Goal: Complete application form

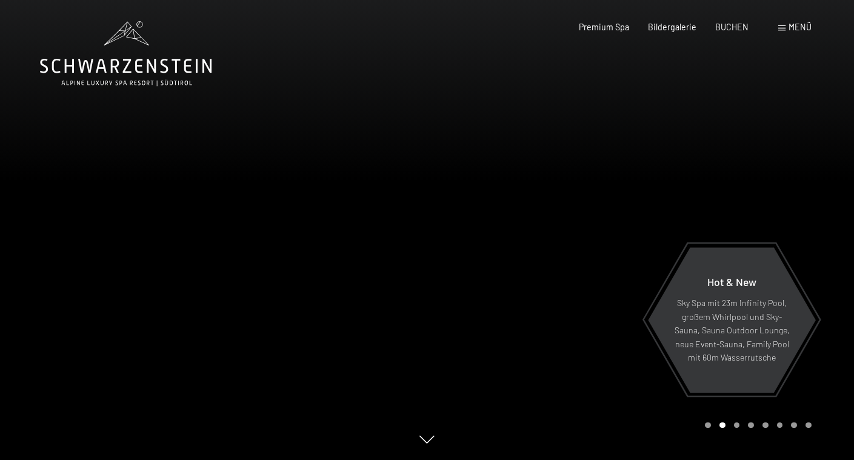
click at [791, 28] on span "Menü" at bounding box center [800, 27] width 23 height 10
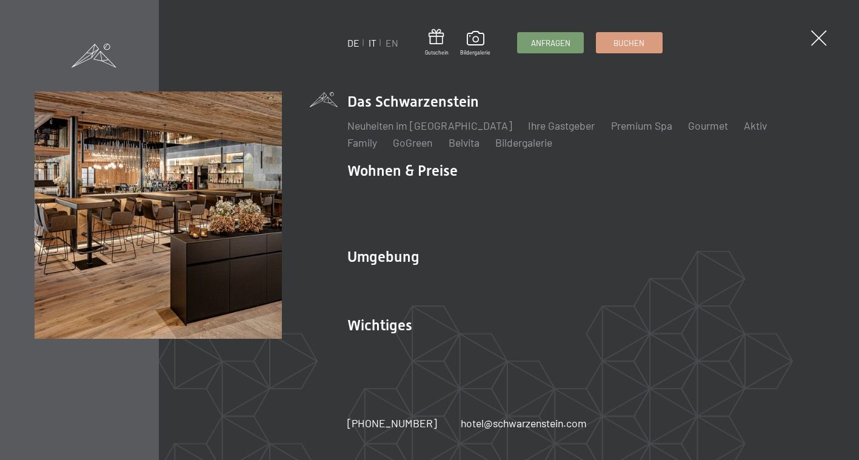
click at [369, 41] on link "IT" at bounding box center [373, 43] width 8 height 12
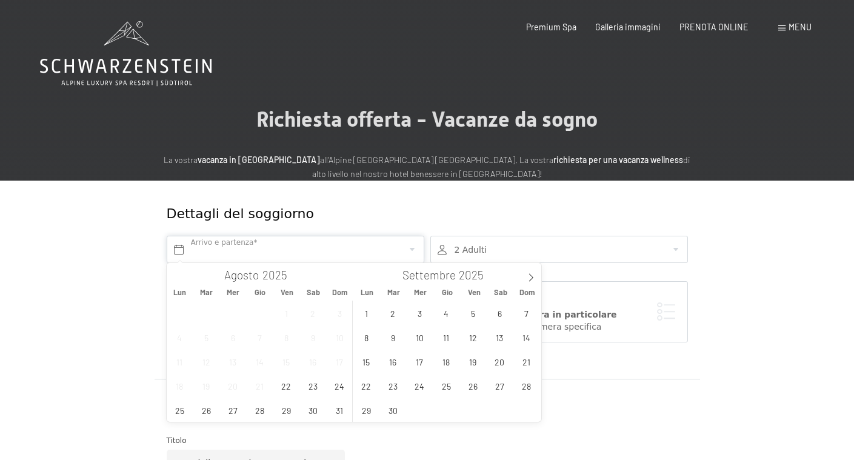
click at [296, 249] on input "text" at bounding box center [296, 249] width 258 height 27
click at [526, 316] on span "7" at bounding box center [527, 313] width 24 height 24
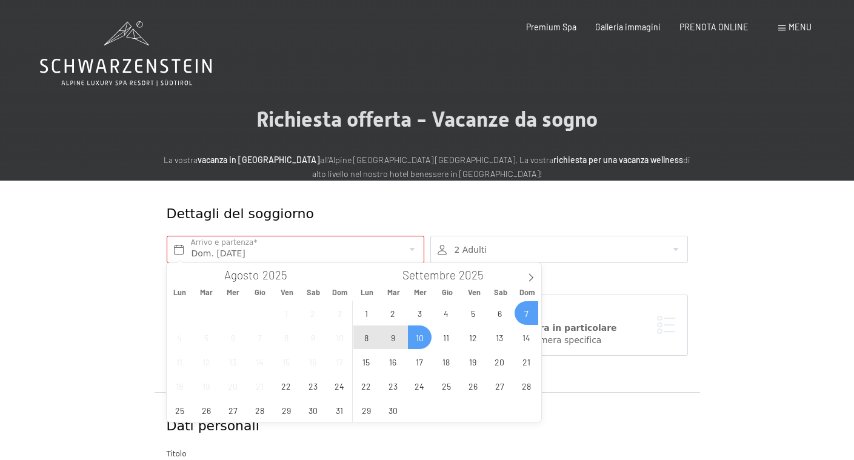
click at [417, 346] on span "10" at bounding box center [420, 338] width 24 height 24
type input "Dom. [DATE] - Mer. [DATE]"
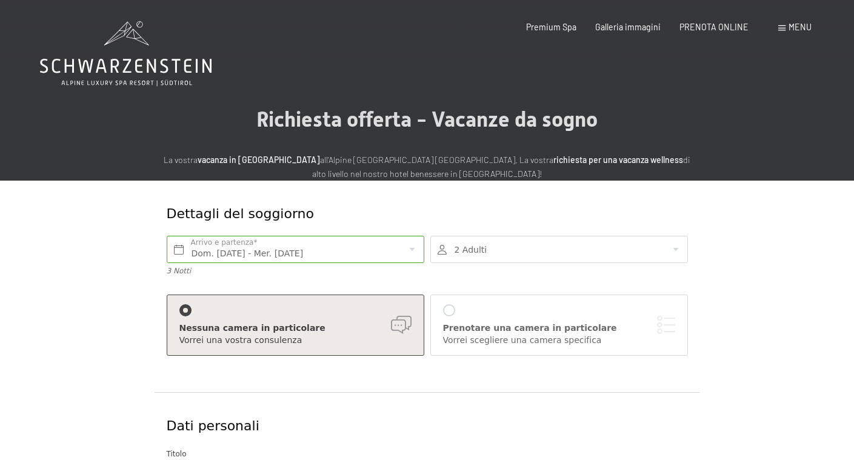
click at [527, 246] on div at bounding box center [559, 249] width 258 height 27
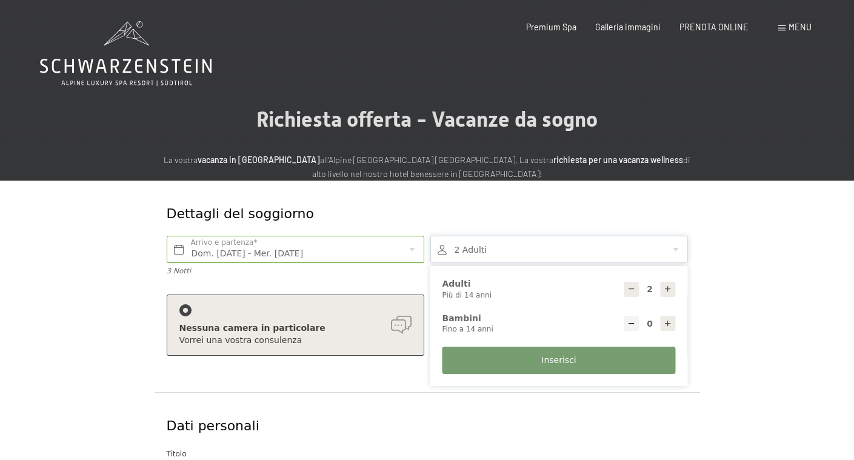
click at [668, 320] on icon at bounding box center [668, 324] width 8 height 8
type input "1"
select select
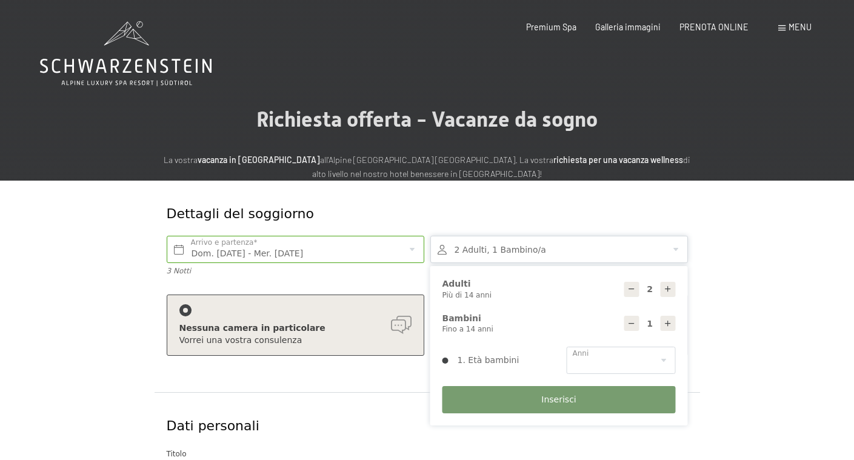
click at [668, 320] on icon at bounding box center [668, 324] width 8 height 8
type input "2"
select select
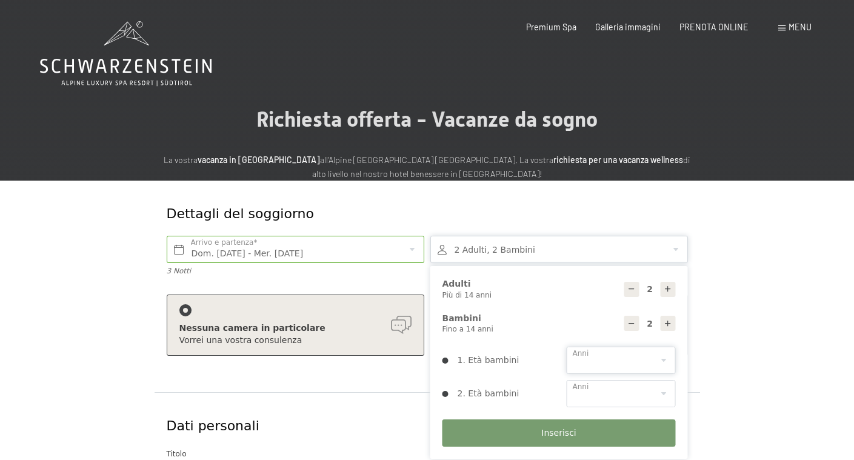
select select "0"
select select "5"
click at [575, 427] on span "Inserisci" at bounding box center [558, 433] width 35 height 12
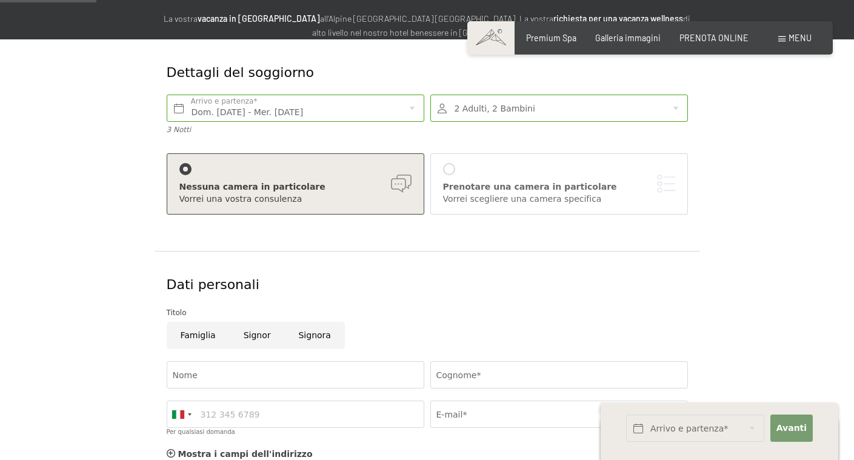
scroll to position [153, 0]
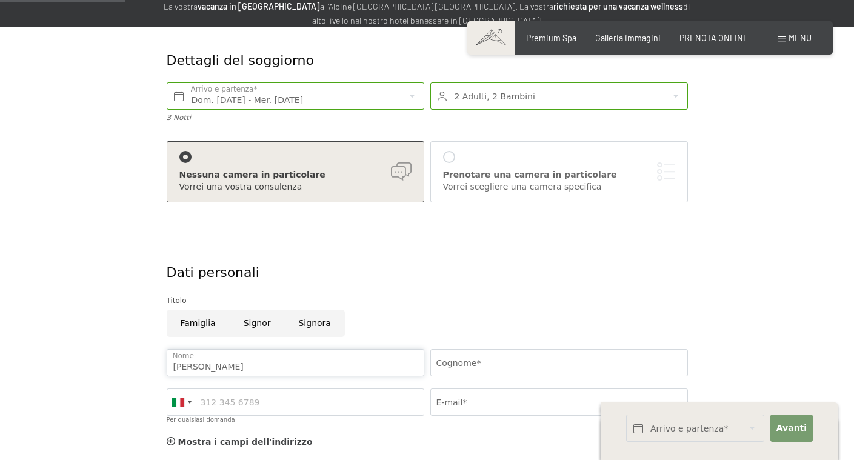
type input "[PERSON_NAME]"
type input "Iemi"
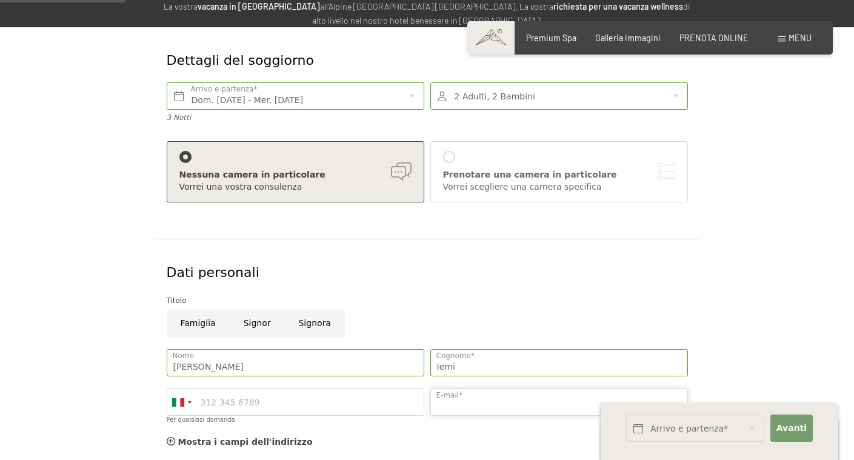
click at [555, 399] on input "E-mail*" at bounding box center [559, 402] width 258 height 27
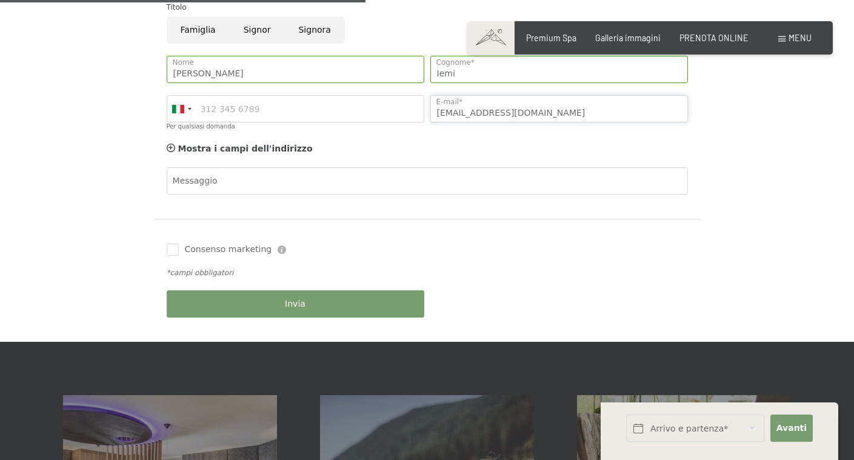
scroll to position [444, 0]
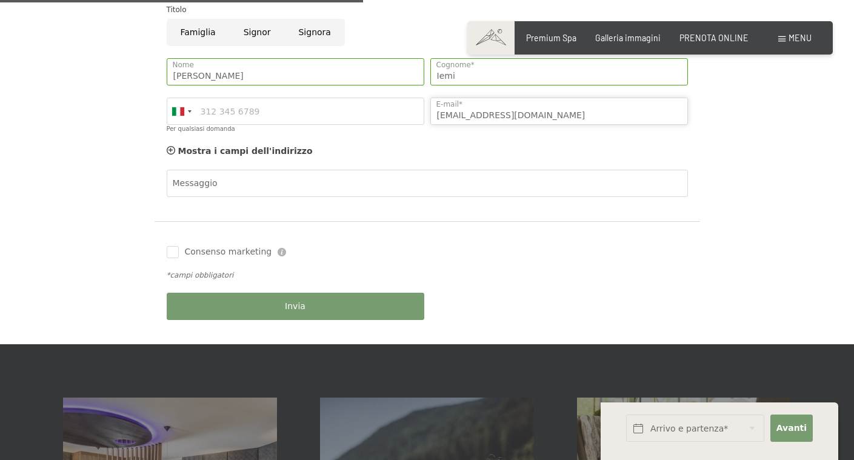
type input "[EMAIL_ADDRESS][DOMAIN_NAME]"
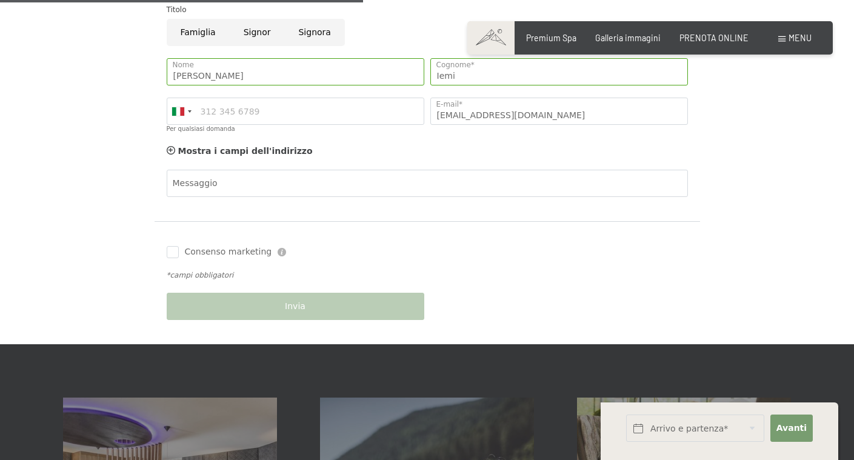
click at [243, 246] on span "Consenso marketing" at bounding box center [228, 252] width 87 height 12
click at [179, 246] on input "Consenso marketing" at bounding box center [173, 252] width 12 height 12
checkbox input "false"
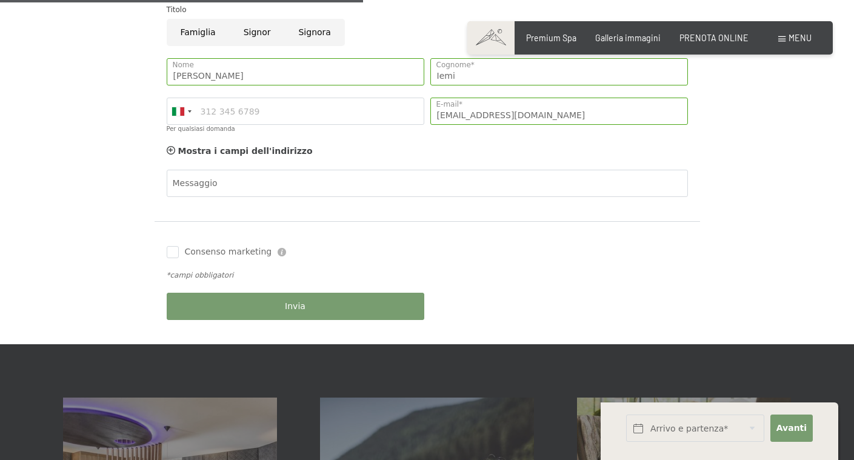
click at [279, 316] on button "Invia" at bounding box center [296, 306] width 258 height 27
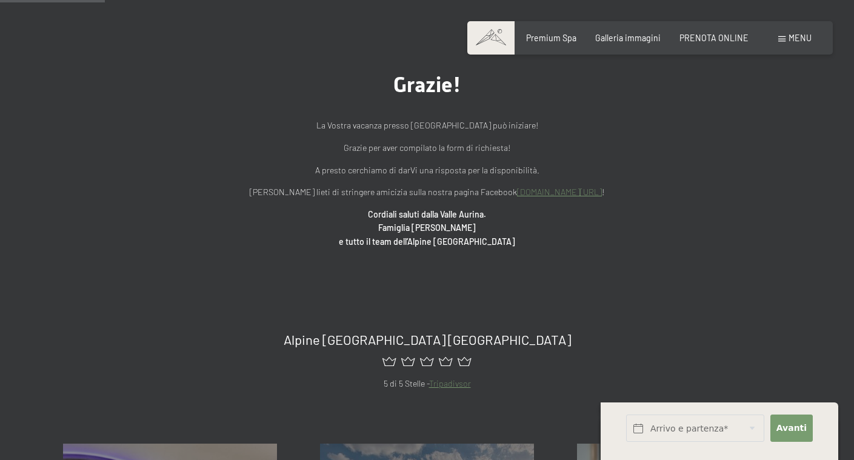
scroll to position [95, 0]
